Goal: Transaction & Acquisition: Purchase product/service

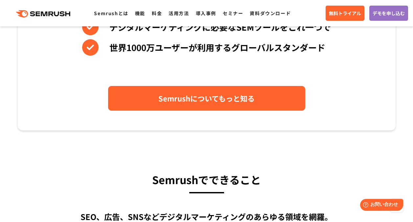
click at [200, 100] on span "Semrushについてもっと知る" at bounding box center [206, 98] width 96 height 12
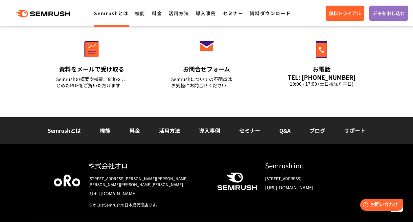
scroll to position [1625, 0]
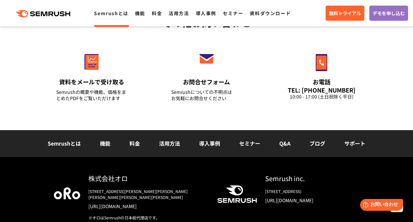
click at [143, 144] on li "料金" at bounding box center [135, 143] width 30 height 9
click at [132, 144] on link "料金" at bounding box center [135, 143] width 11 height 8
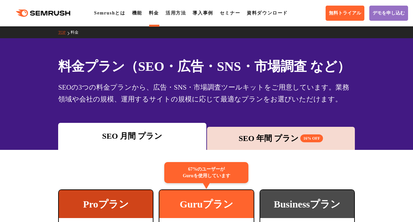
click at [234, 136] on div "SEO 年間 プラン 16% OFF" at bounding box center [280, 138] width 141 height 12
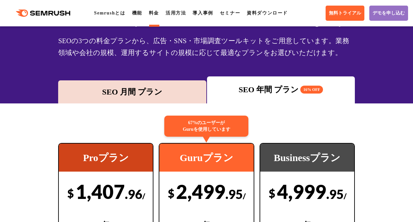
scroll to position [32, 0]
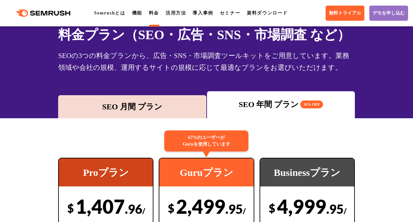
click at [163, 114] on div "SEO 月間 プラン" at bounding box center [132, 106] width 148 height 23
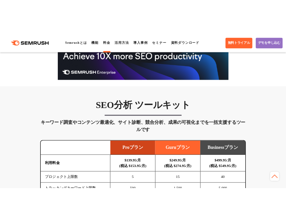
scroll to position [379, 0]
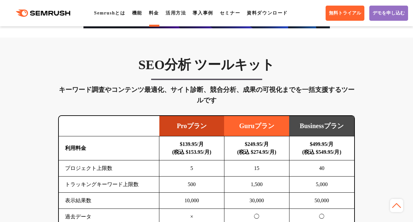
drag, startPoint x: 271, startPoint y: 143, endPoint x: 251, endPoint y: 143, distance: 19.7
click at [251, 143] on b "$249.95/月 (税込 $274.95/月)" at bounding box center [256, 147] width 39 height 13
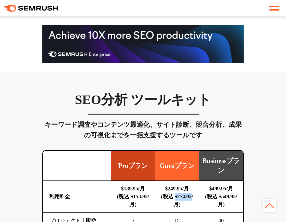
scroll to position [440, 0]
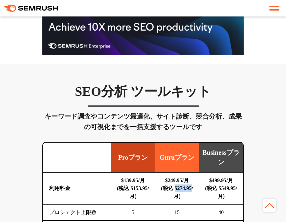
drag, startPoint x: 169, startPoint y: 137, endPoint x: 185, endPoint y: 135, distance: 16.6
click at [185, 177] on b "$249.95/月 (税込 $274.95/月)" at bounding box center [177, 187] width 32 height 21
click at [182, 172] on td "$249.95/月 (税込 $274.95/月)" at bounding box center [177, 188] width 44 height 32
copy b "$249.95"
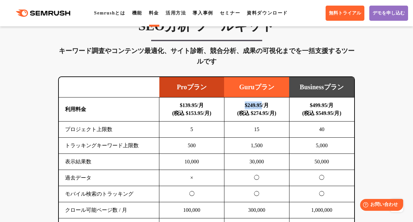
scroll to position [411, 0]
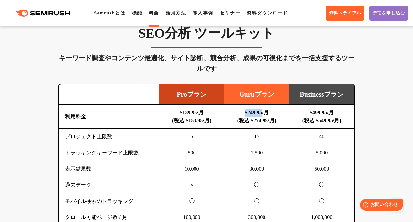
click at [251, 109] on b "$249.95/月 (税込 $274.95/月)" at bounding box center [256, 115] width 39 height 13
